Goal: Transaction & Acquisition: Purchase product/service

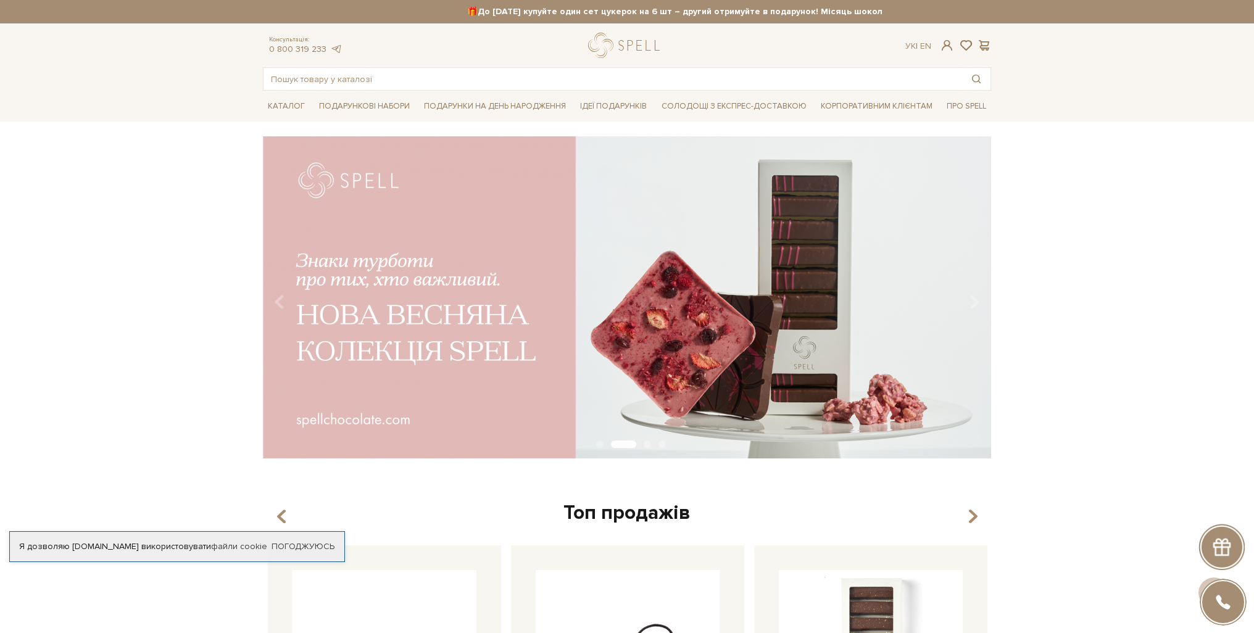
drag, startPoint x: 1007, startPoint y: 448, endPoint x: 635, endPoint y: 97, distance: 511.4
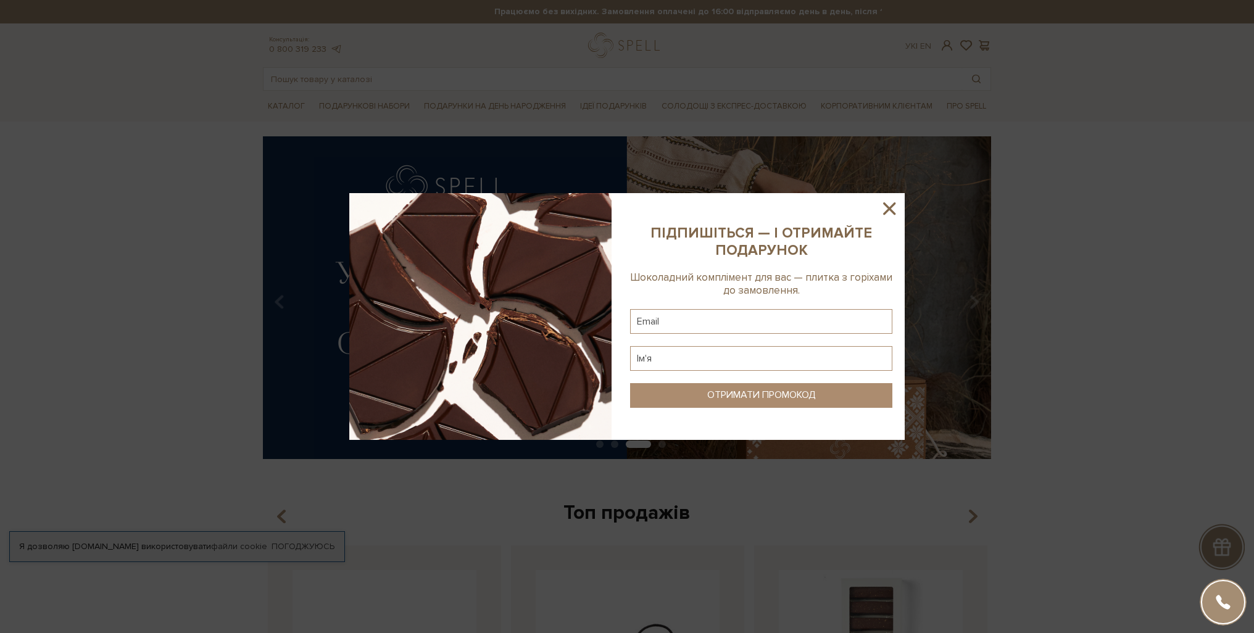
click at [885, 212] on icon at bounding box center [889, 208] width 21 height 21
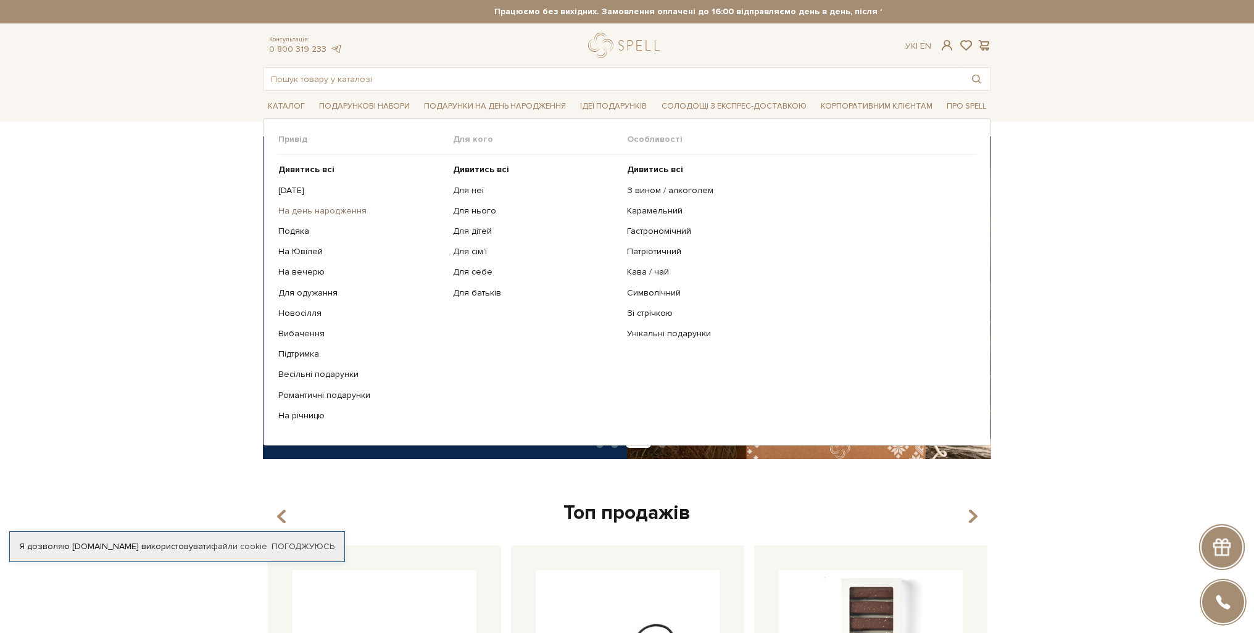
click at [316, 215] on link "На день народження" at bounding box center [360, 211] width 165 height 11
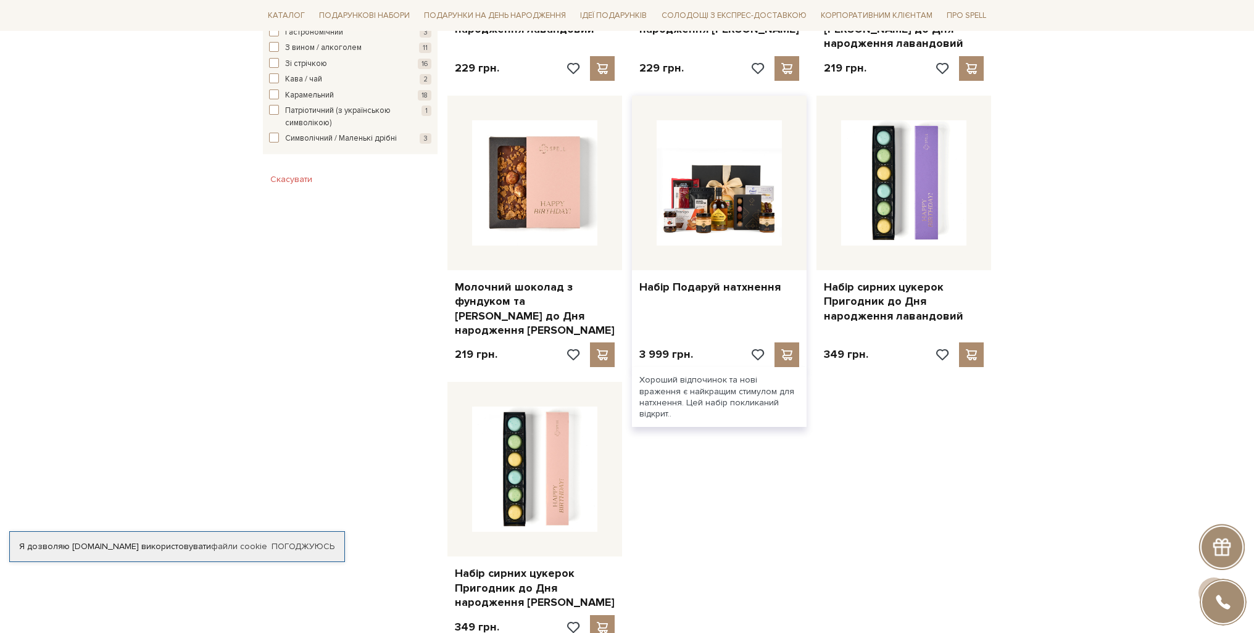
scroll to position [1482, 0]
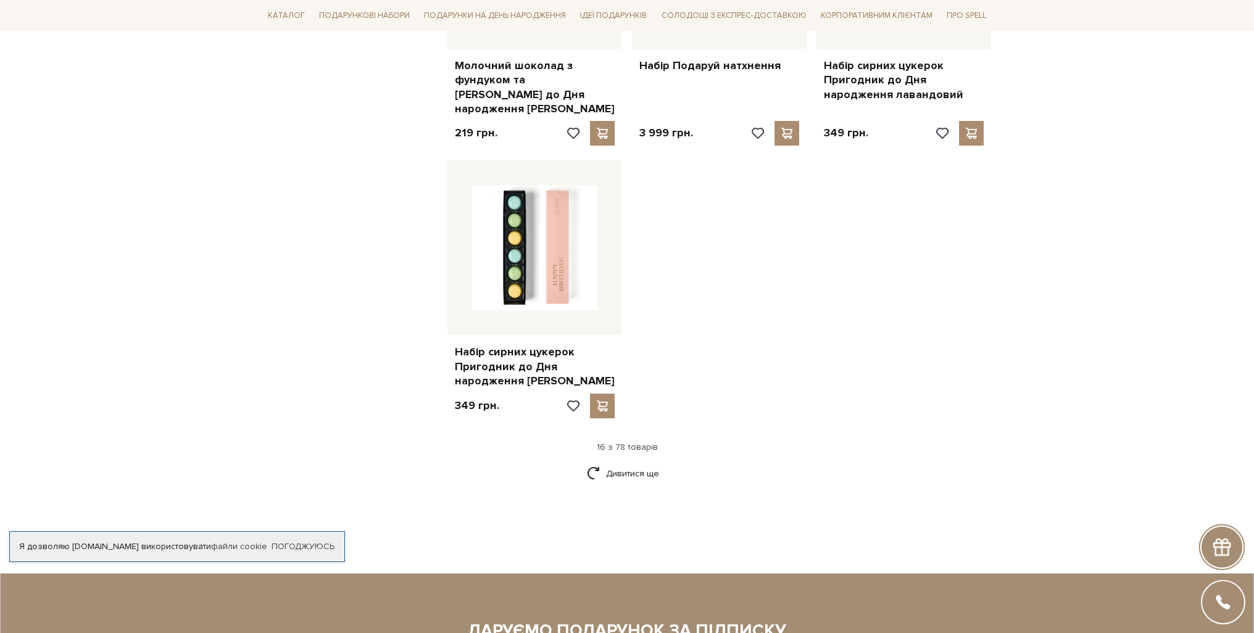
click at [645, 442] on div "16 з 78 товарів" at bounding box center [627, 447] width 738 height 11
click at [637, 463] on link "Дивитися ще" at bounding box center [627, 474] width 80 height 22
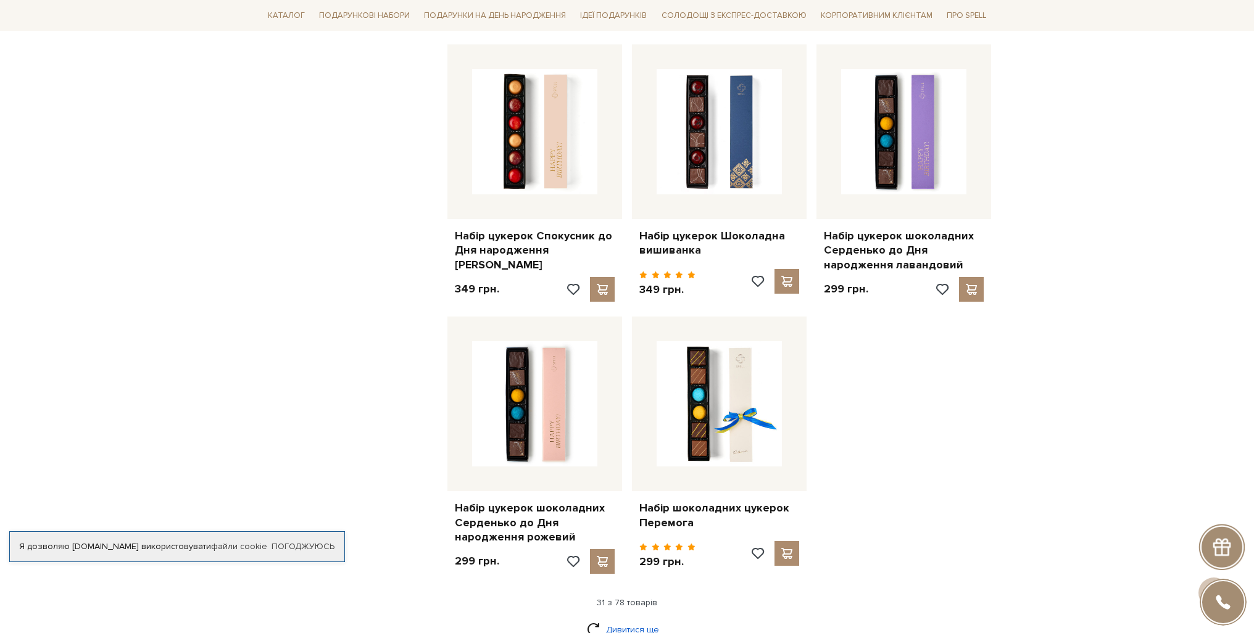
scroll to position [2873, 0]
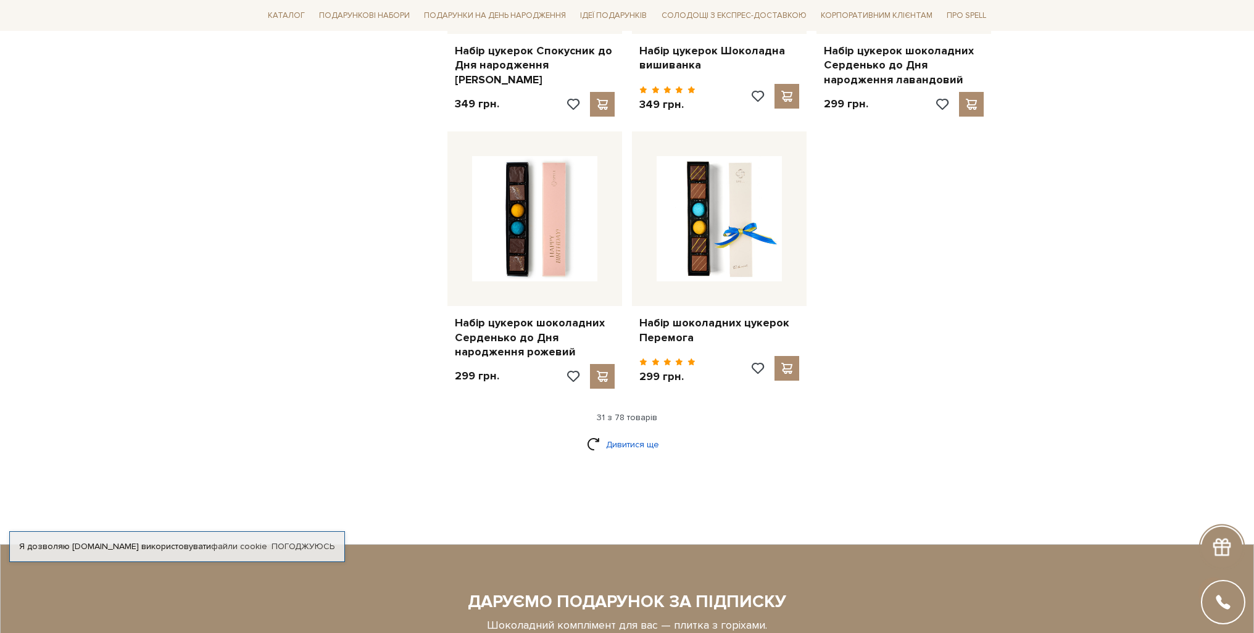
click at [632, 434] on link "Дивитися ще" at bounding box center [627, 445] width 80 height 22
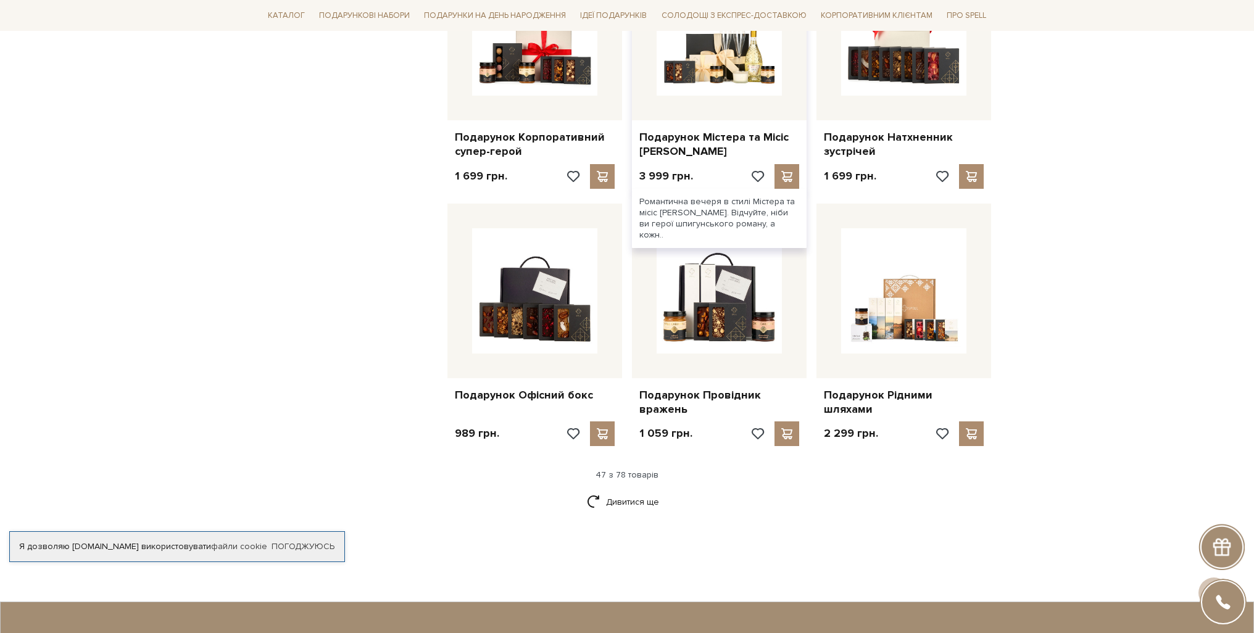
scroll to position [4170, 0]
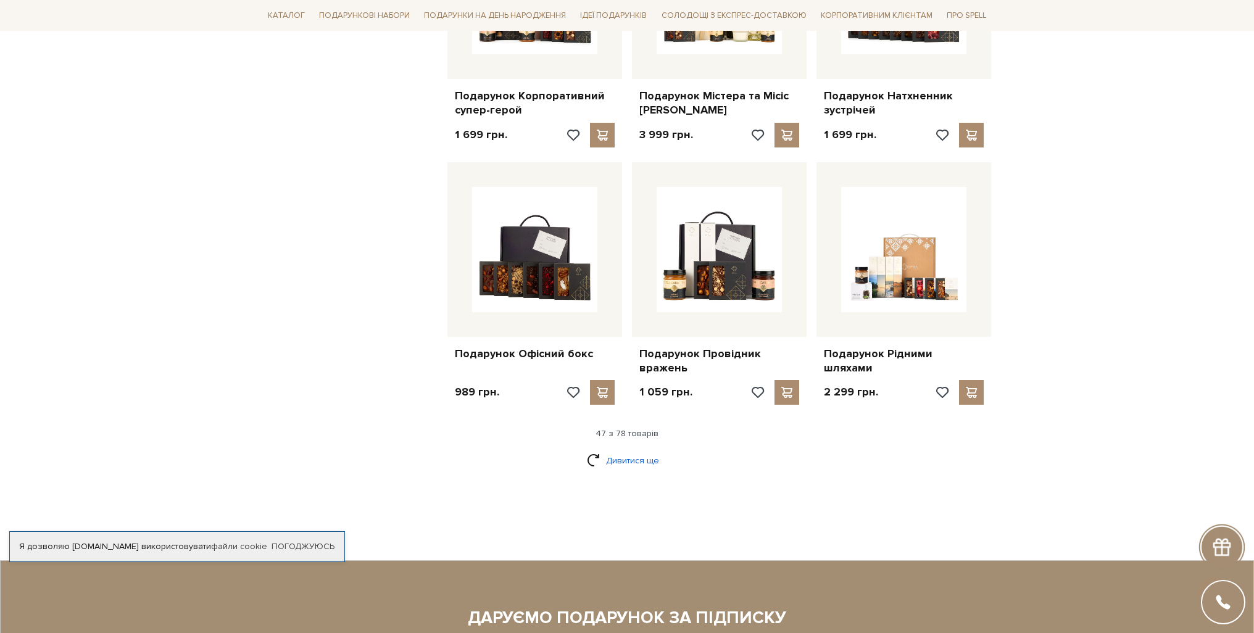
click at [639, 450] on link "Дивитися ще" at bounding box center [627, 461] width 80 height 22
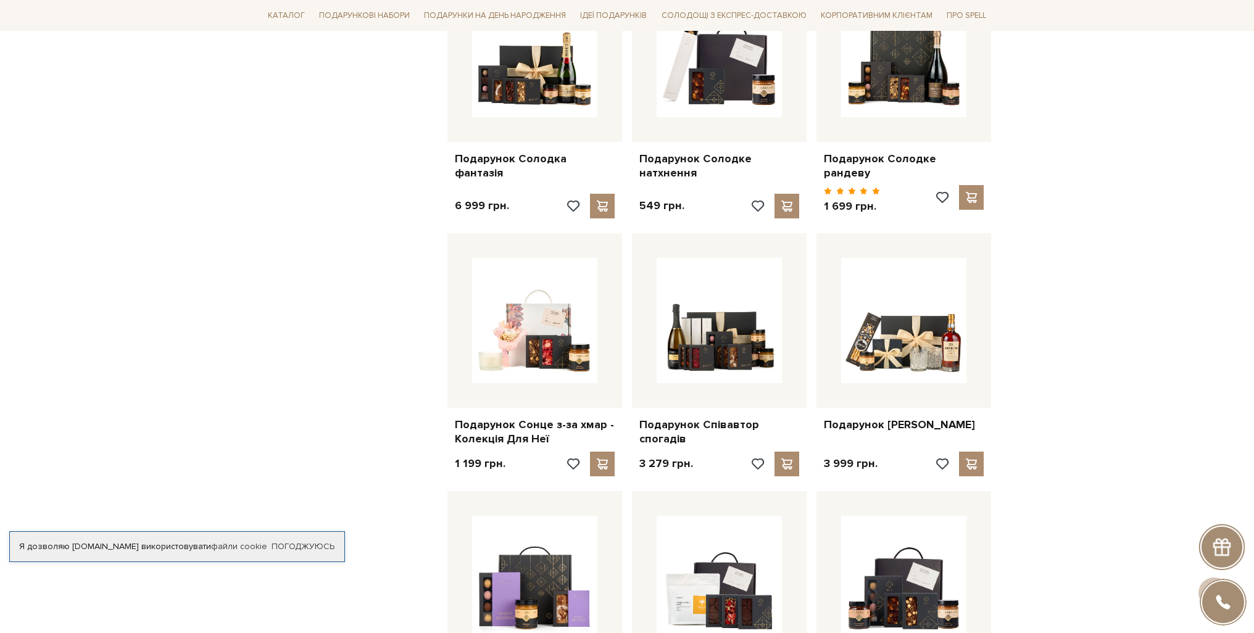
scroll to position [4910, 0]
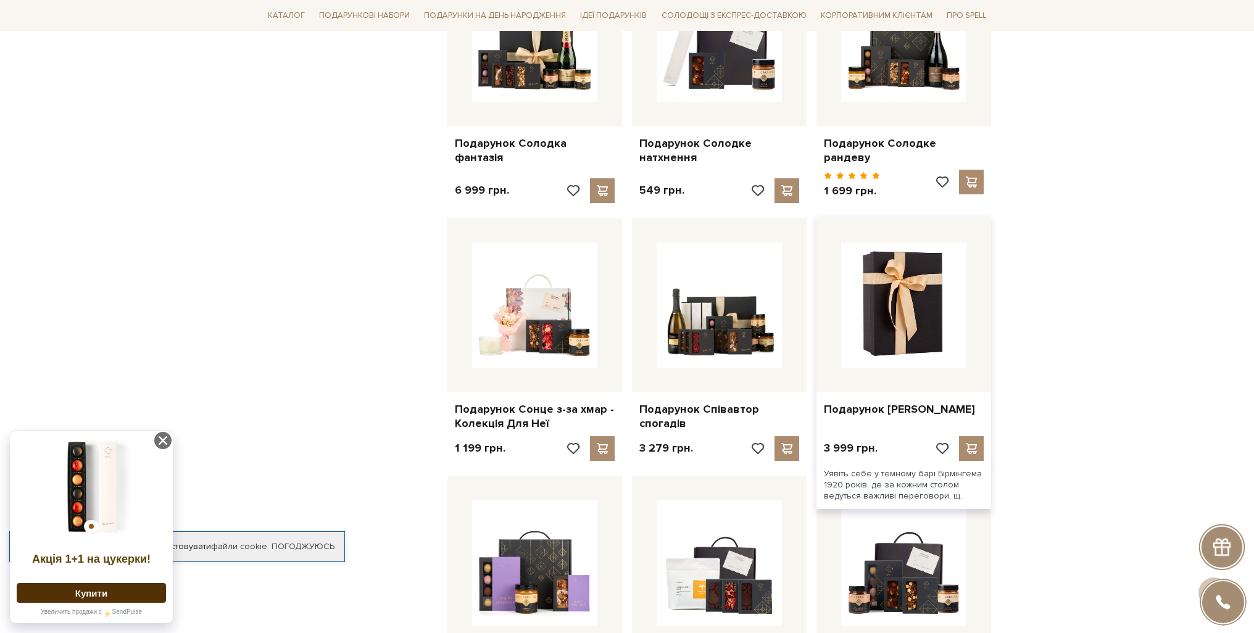
click at [926, 256] on img at bounding box center [903, 305] width 125 height 125
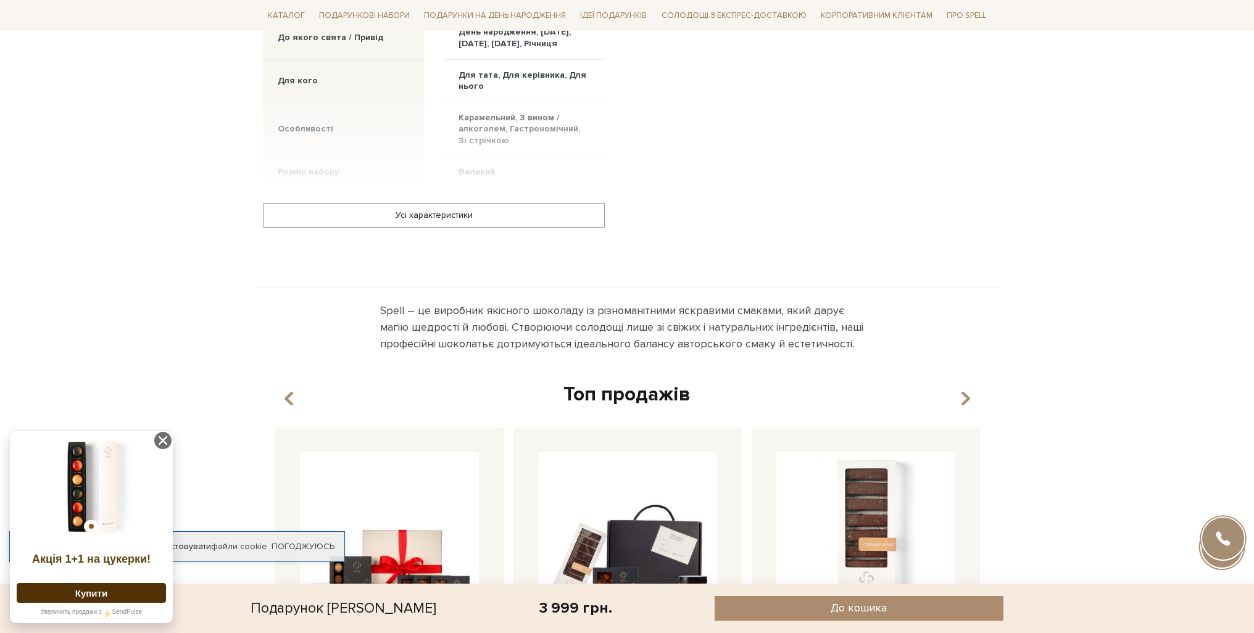
scroll to position [1296, 0]
